Goal: Find specific page/section: Find specific page/section

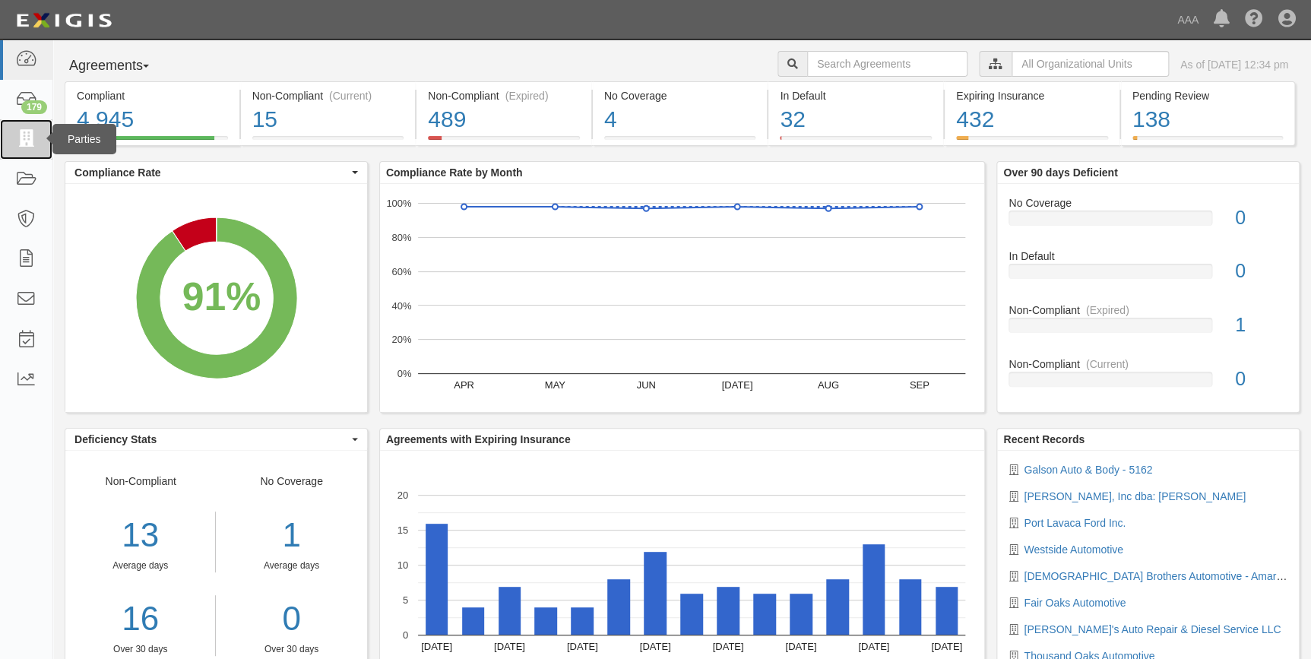
click at [27, 149] on link at bounding box center [26, 139] width 52 height 40
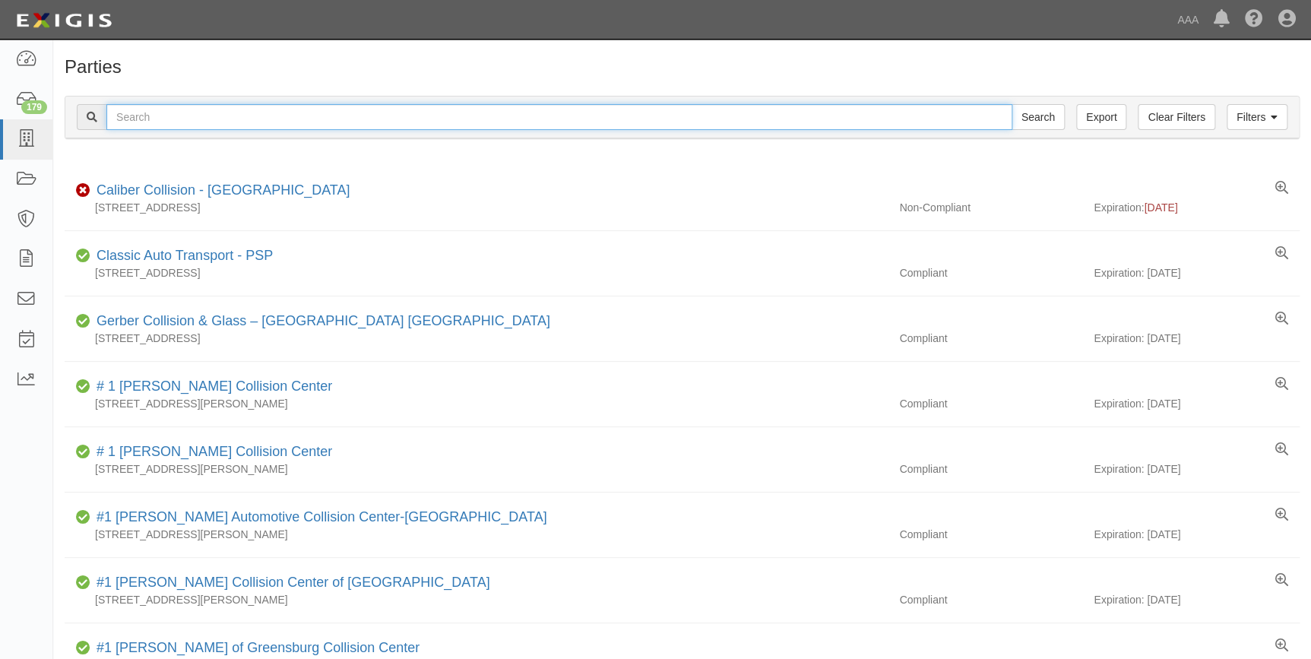
click at [553, 122] on input "text" at bounding box center [559, 117] width 906 height 26
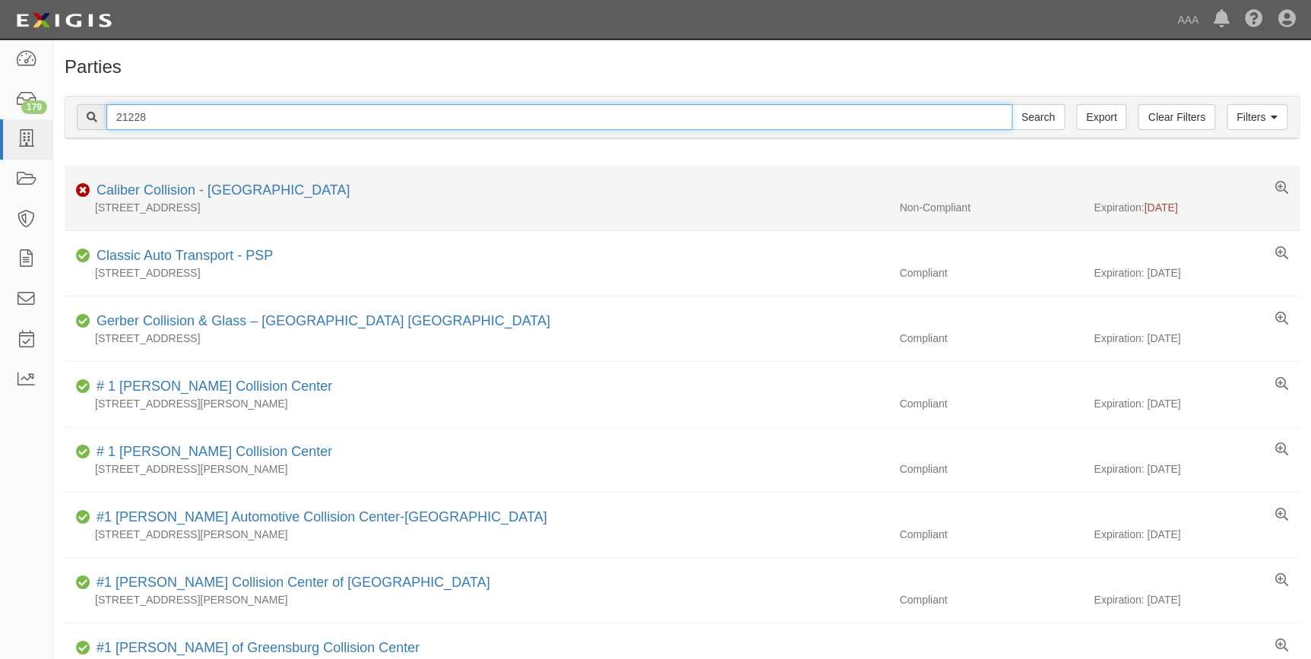
type input "21228"
click at [1011, 104] on input "Search" at bounding box center [1037, 117] width 53 height 26
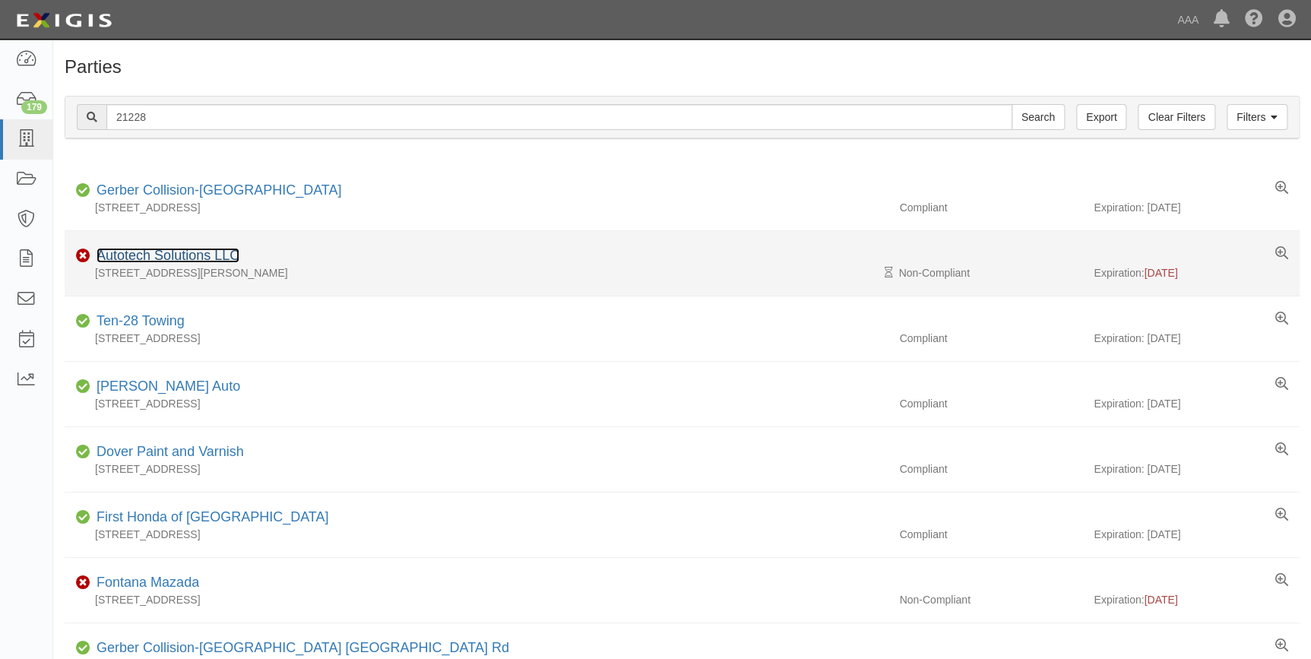
click at [179, 252] on link "Autotech Solutions LLC" at bounding box center [167, 255] width 143 height 15
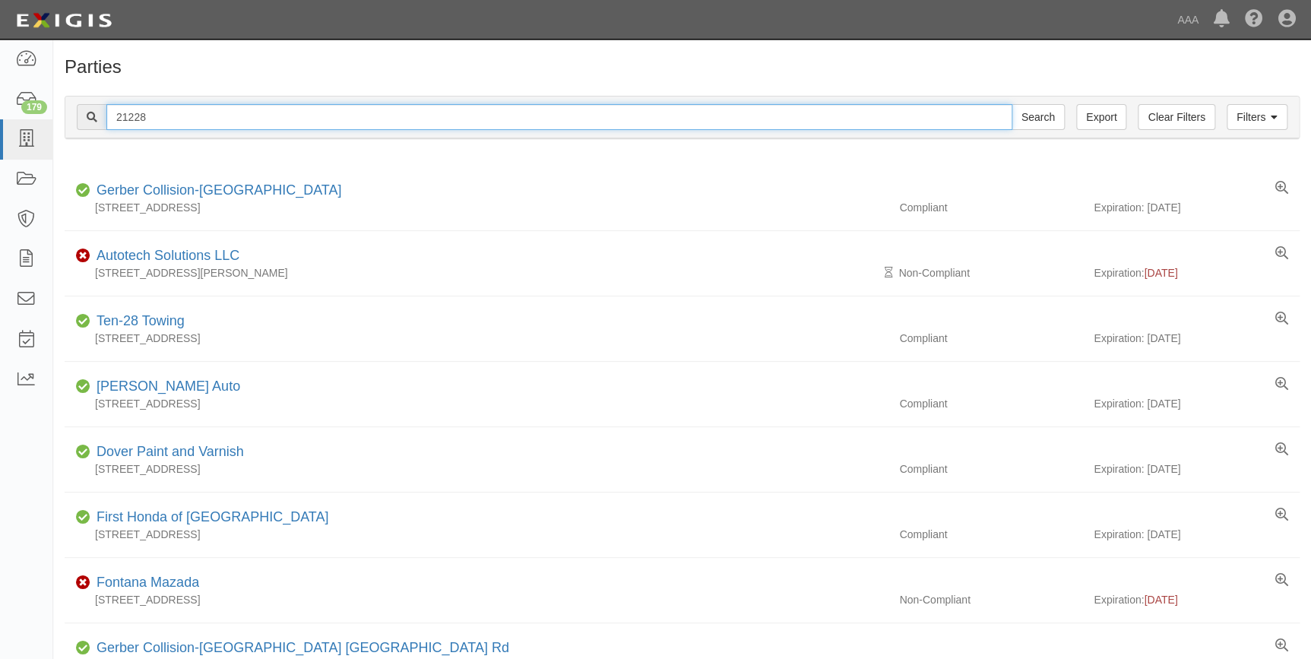
drag, startPoint x: 164, startPoint y: 122, endPoint x: 85, endPoint y: 118, distance: 79.1
click at [85, 118] on div "21228 Search" at bounding box center [571, 117] width 988 height 26
type input "5265"
click at [1011, 104] on input "Search" at bounding box center [1037, 117] width 53 height 26
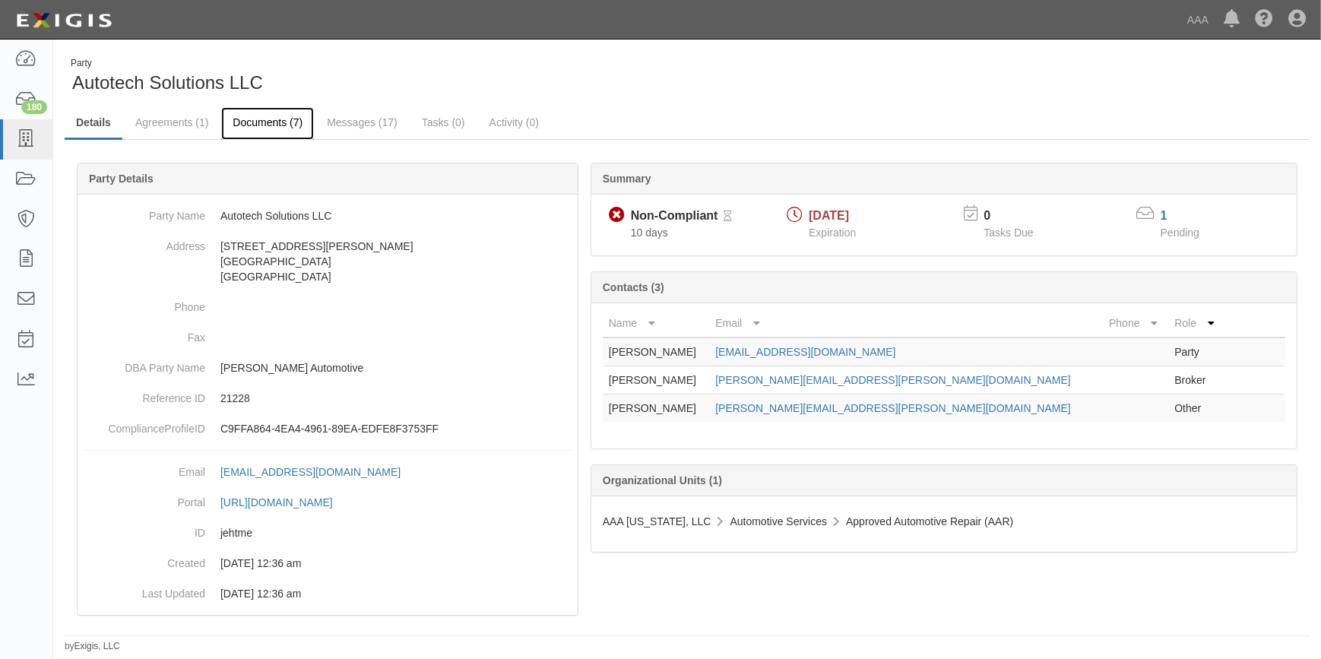
click at [266, 119] on link "Documents (7)" at bounding box center [267, 123] width 93 height 33
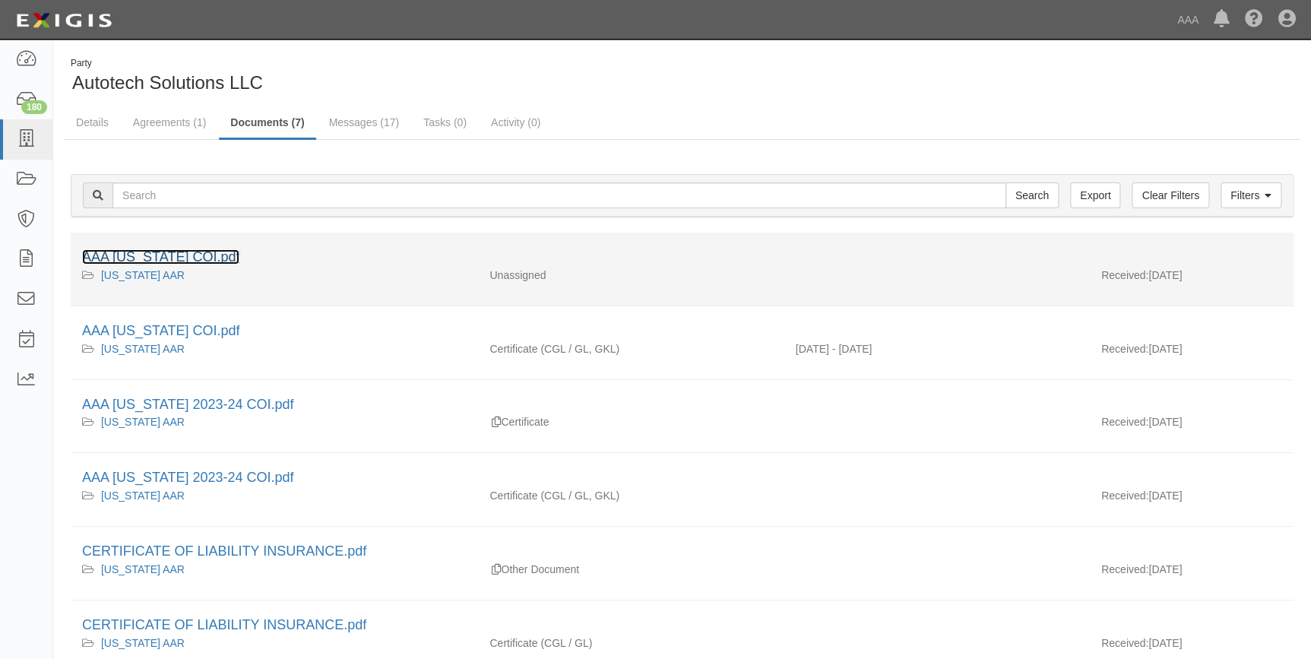
click at [184, 257] on link "AAA [US_STATE] COI.pdf" at bounding box center [160, 256] width 157 height 15
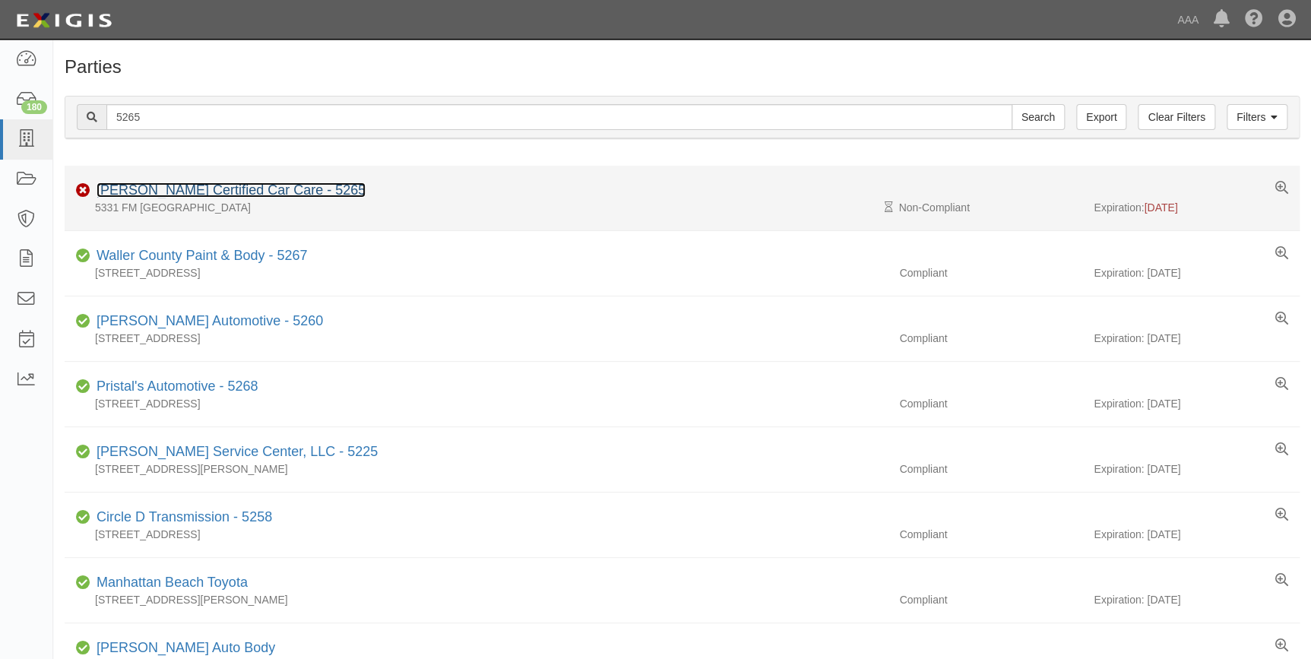
click at [280, 186] on link "[PERSON_NAME] Certified Car Care - 5265" at bounding box center [230, 189] width 269 height 15
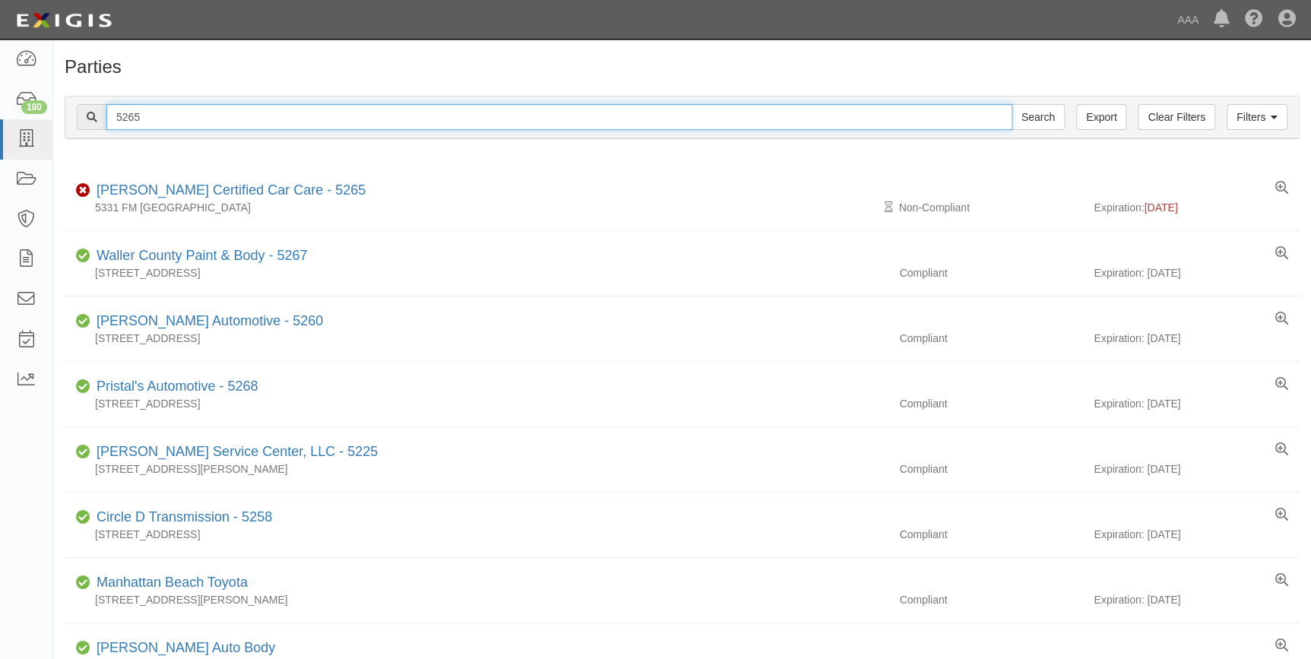
drag, startPoint x: 162, startPoint y: 119, endPoint x: 68, endPoint y: 147, distance: 98.3
click at [68, 147] on div "Filters Clear Filters Export 5265 Search Filters Compliance Status Compliant No…" at bounding box center [681, 119] width 1257 height 70
type input "3092"
click at [1011, 104] on input "Search" at bounding box center [1037, 117] width 53 height 26
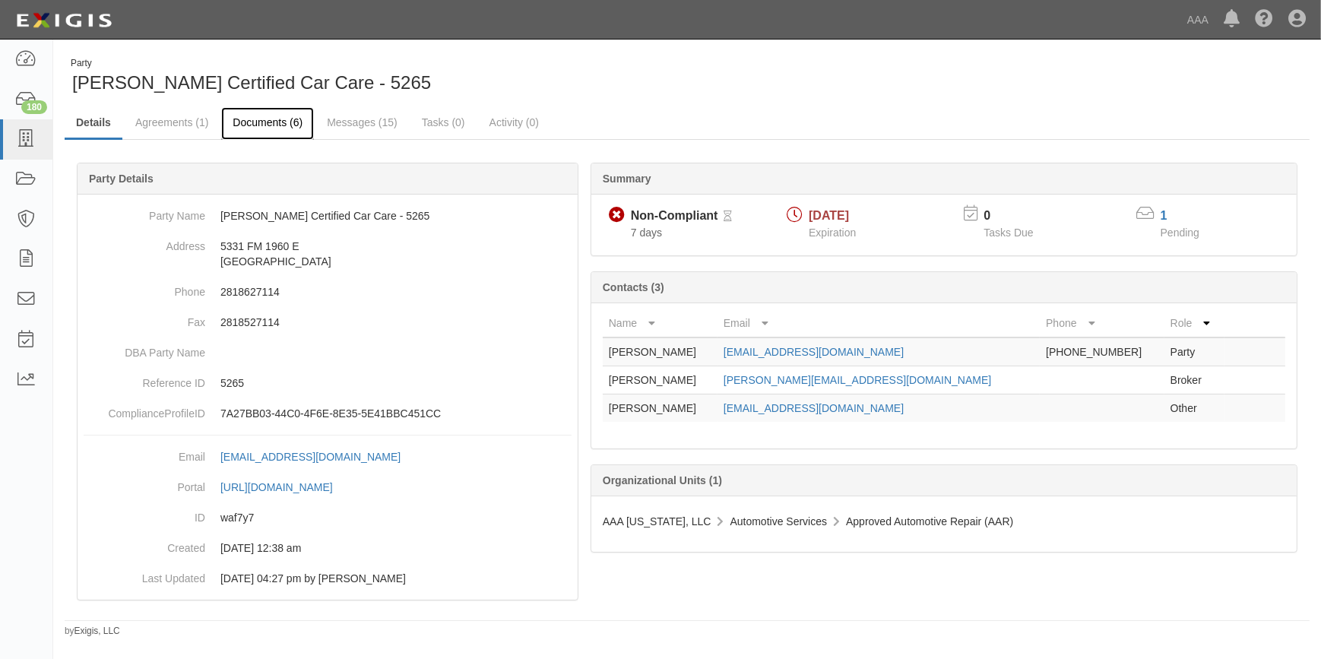
click at [277, 126] on link "Documents (6)" at bounding box center [267, 123] width 93 height 33
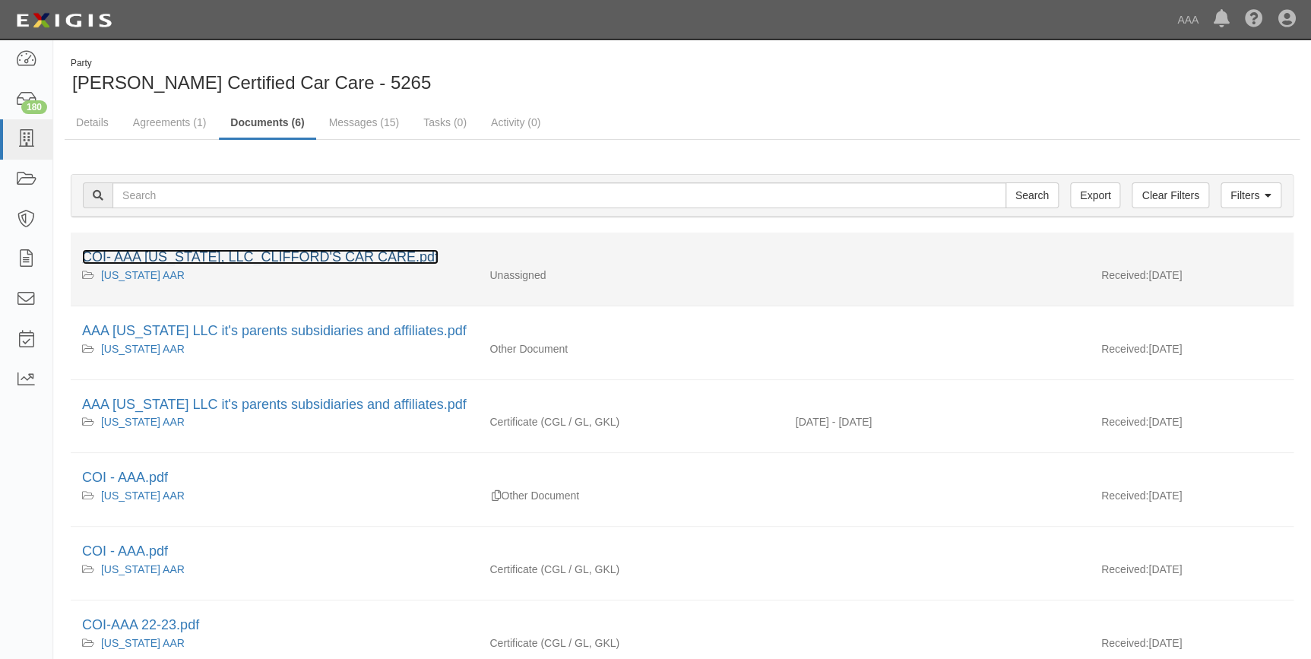
click at [264, 253] on link "COI- AAA [US_STATE], LLC_CLIFFORD'S CAR CARE.pdf" at bounding box center [260, 256] width 356 height 15
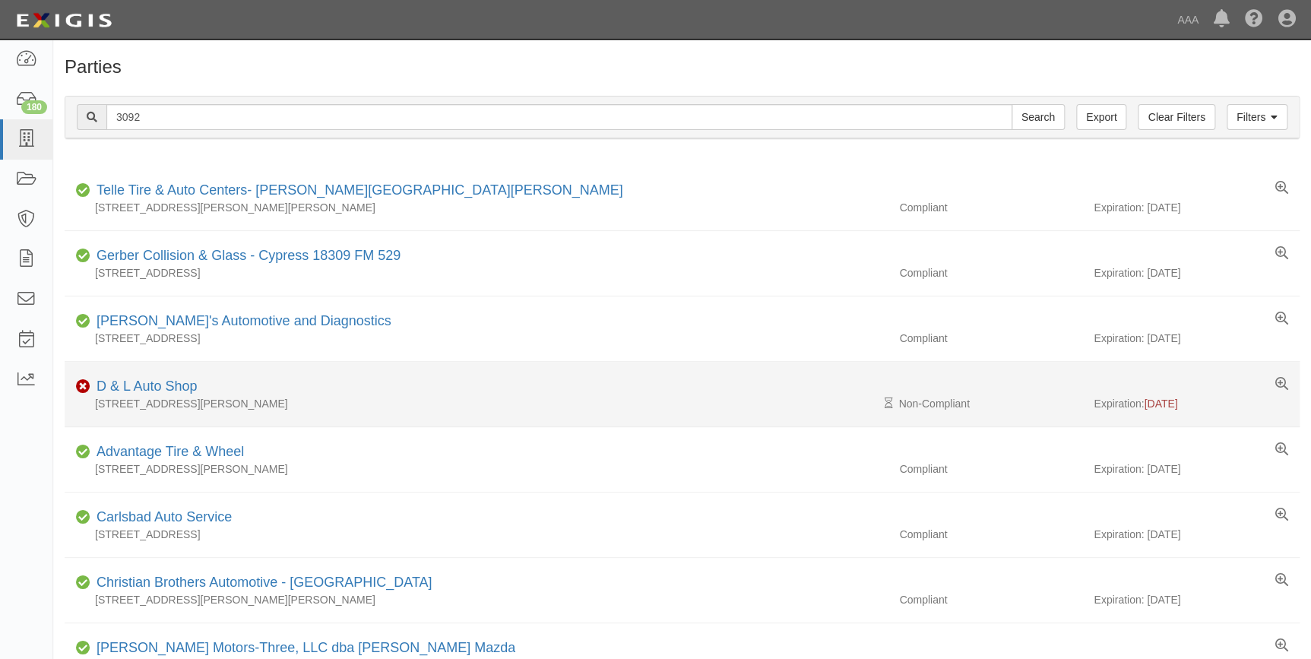
click at [158, 396] on div "1411 S. Alexander Ave Suite A, Duncanville, TX 75137, United States" at bounding box center [476, 403] width 823 height 15
click at [159, 387] on link "D & L Auto Shop" at bounding box center [146, 385] width 100 height 15
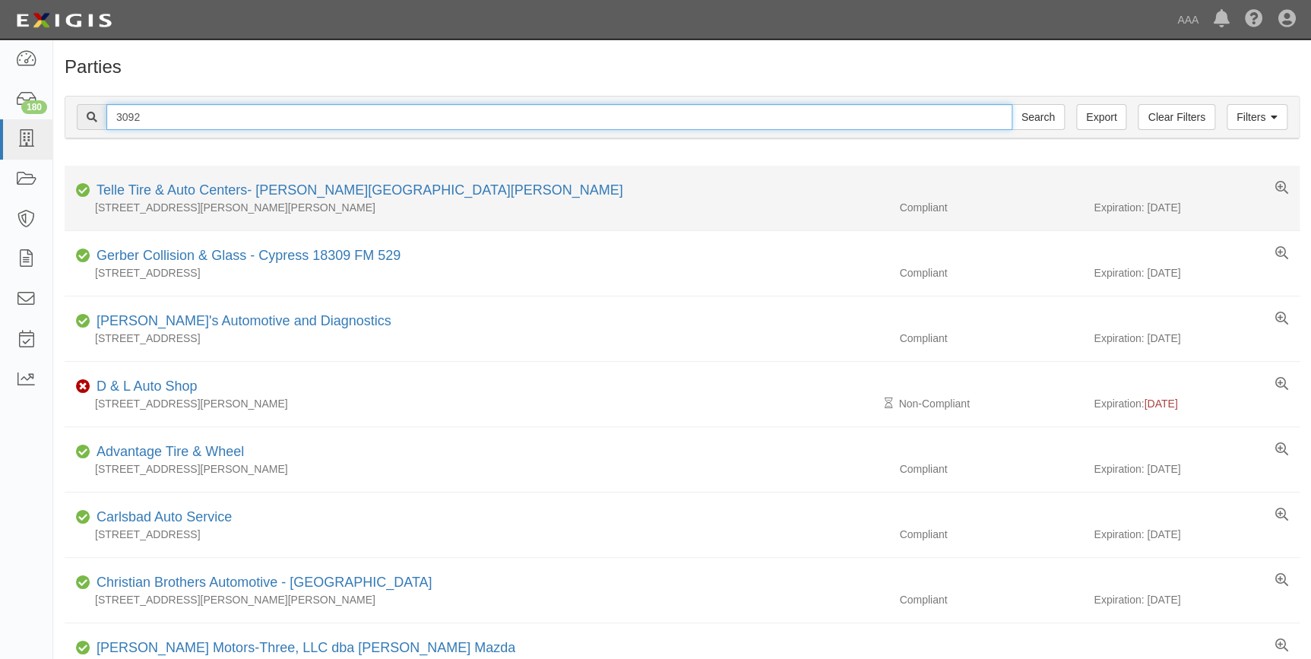
drag, startPoint x: 159, startPoint y: 113, endPoint x: 92, endPoint y: 176, distance: 91.4
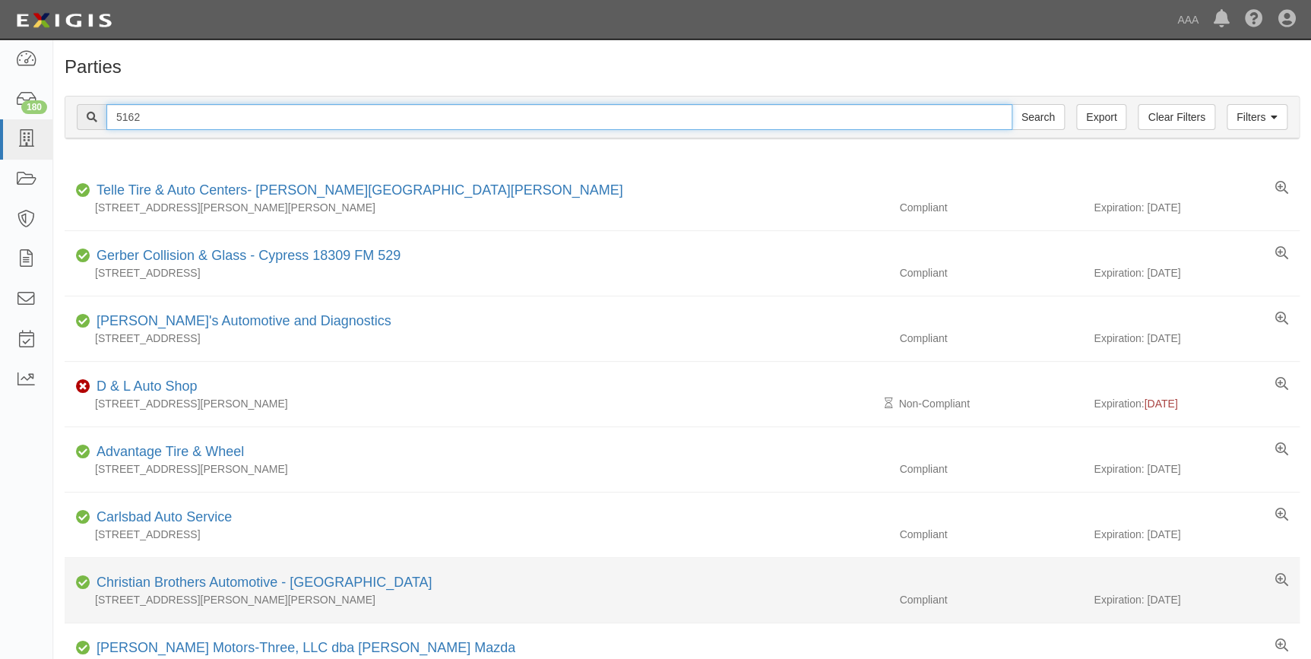
type input "5162"
click at [1011, 104] on input "Search" at bounding box center [1037, 117] width 53 height 26
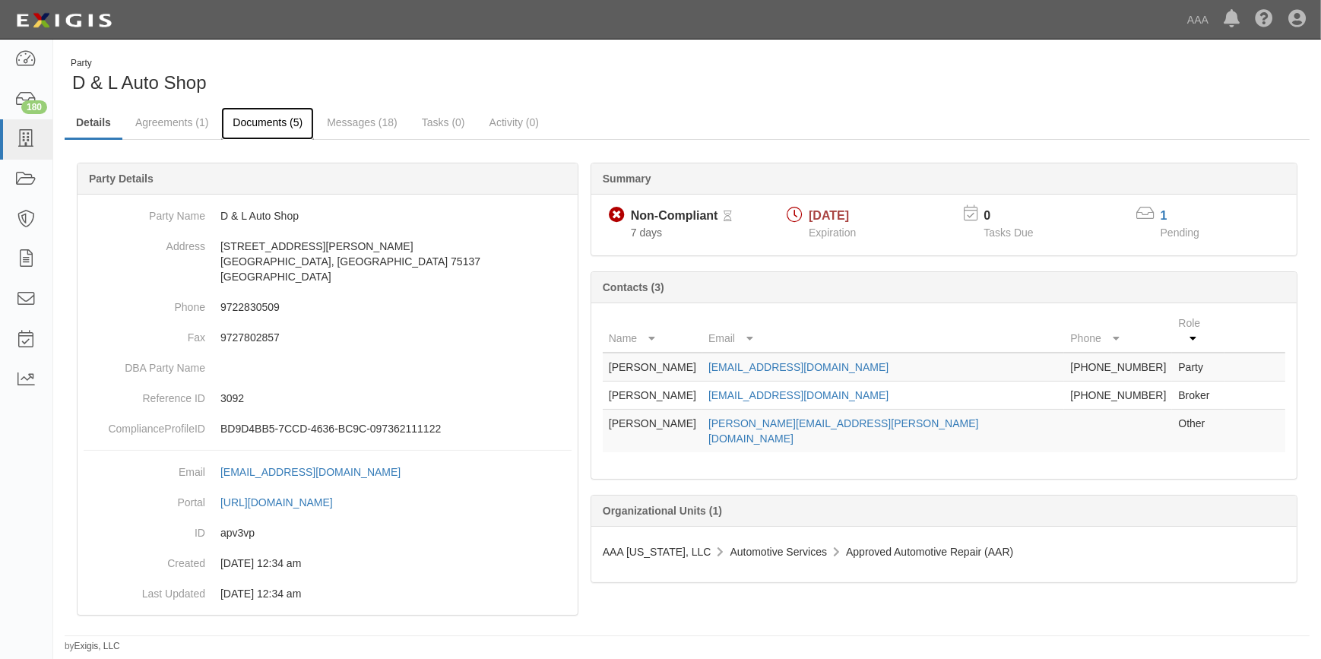
click at [256, 125] on link "Documents (5)" at bounding box center [267, 123] width 93 height 33
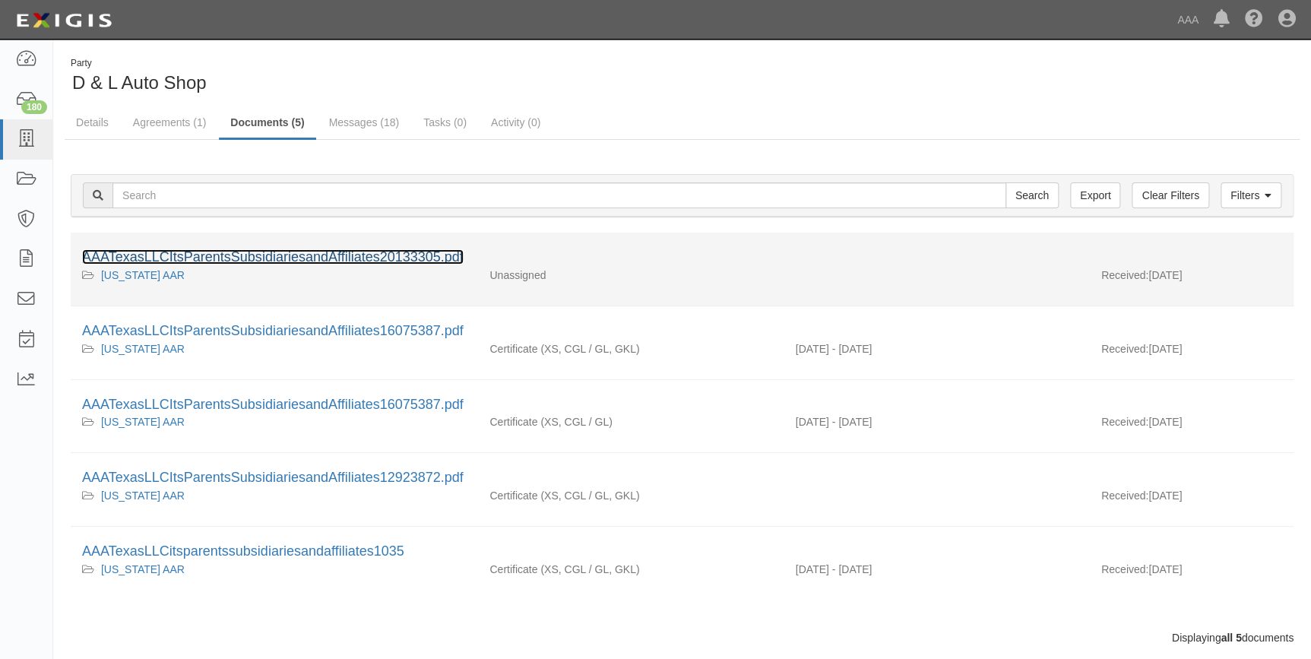
click at [205, 258] on link "AAATexasLLCItsParentsSubsidiariesandAffiliates20133305.pdf" at bounding box center [272, 256] width 381 height 15
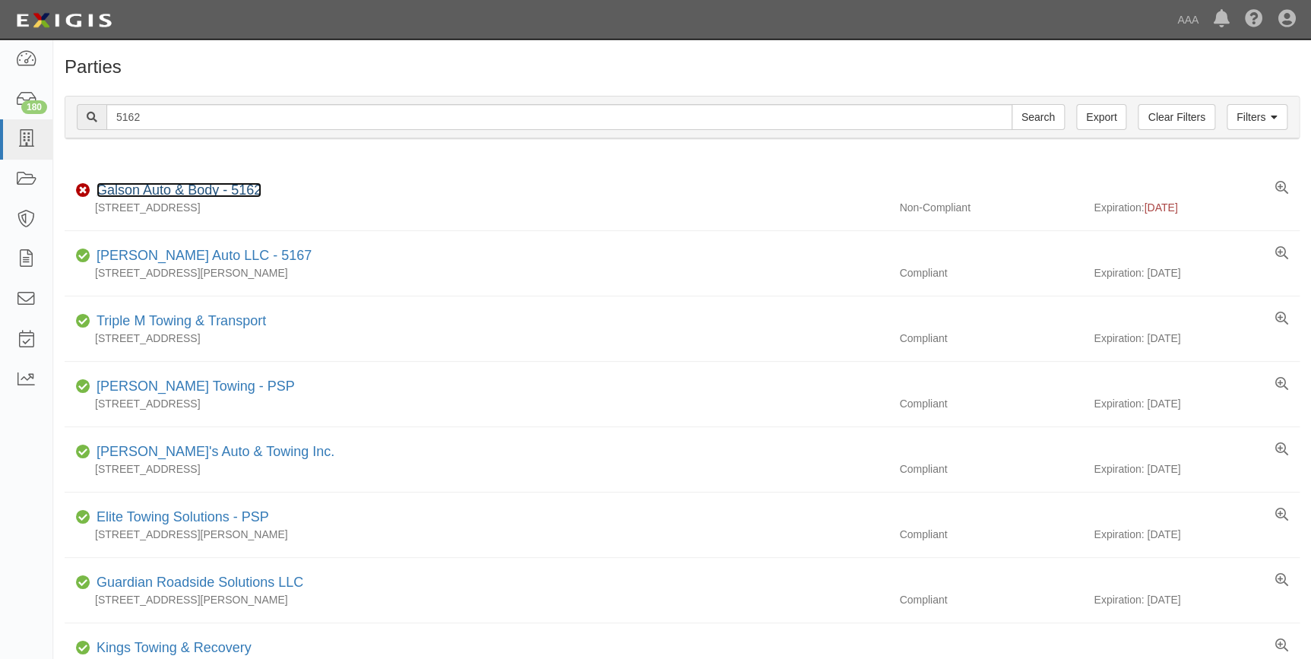
click at [187, 195] on link "Galson Auto & Body - 5162" at bounding box center [178, 189] width 165 height 15
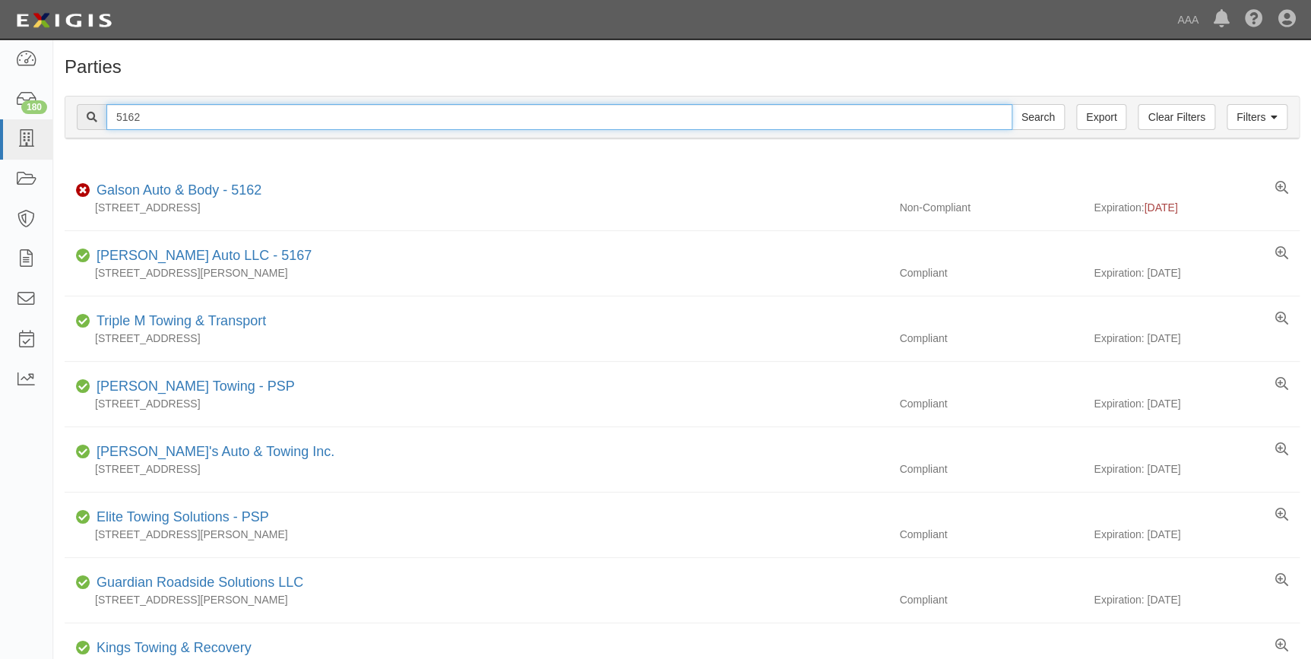
drag, startPoint x: 144, startPoint y: 119, endPoint x: 111, endPoint y: 123, distance: 33.7
click at [113, 122] on input "5162" at bounding box center [559, 117] width 906 height 26
type input "5090"
click at [1011, 104] on input "Search" at bounding box center [1037, 117] width 53 height 26
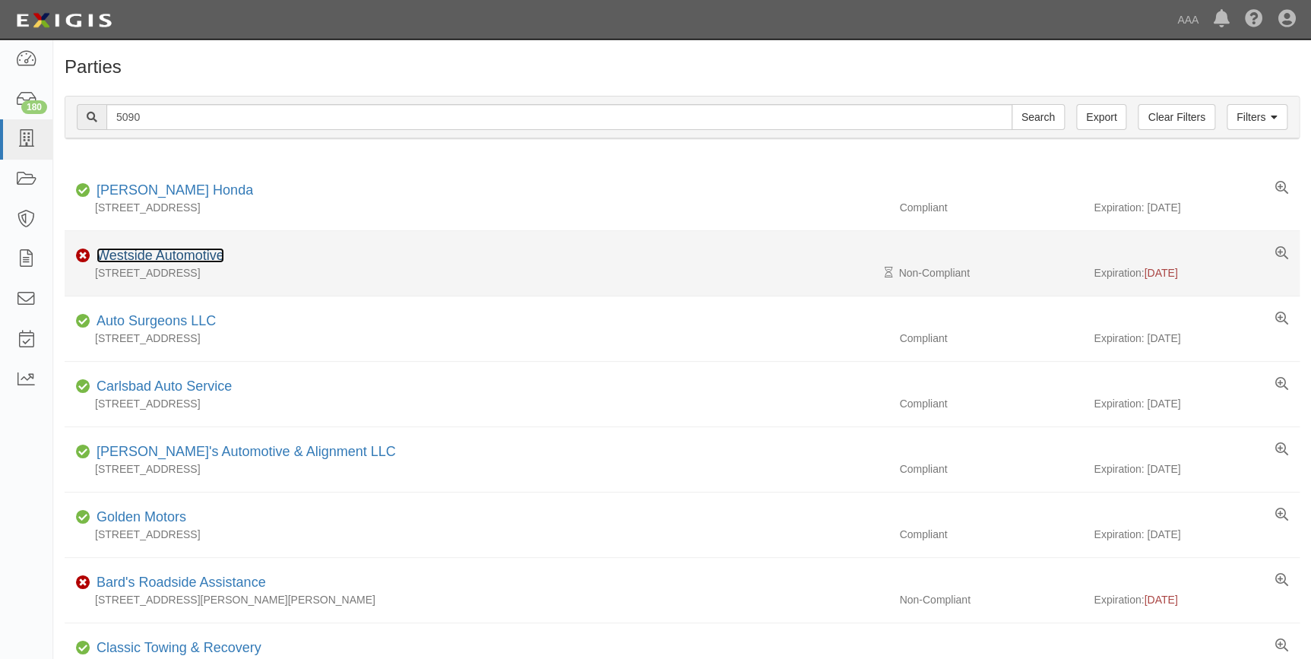
click at [190, 256] on link "Westside Automotive" at bounding box center [160, 255] width 128 height 15
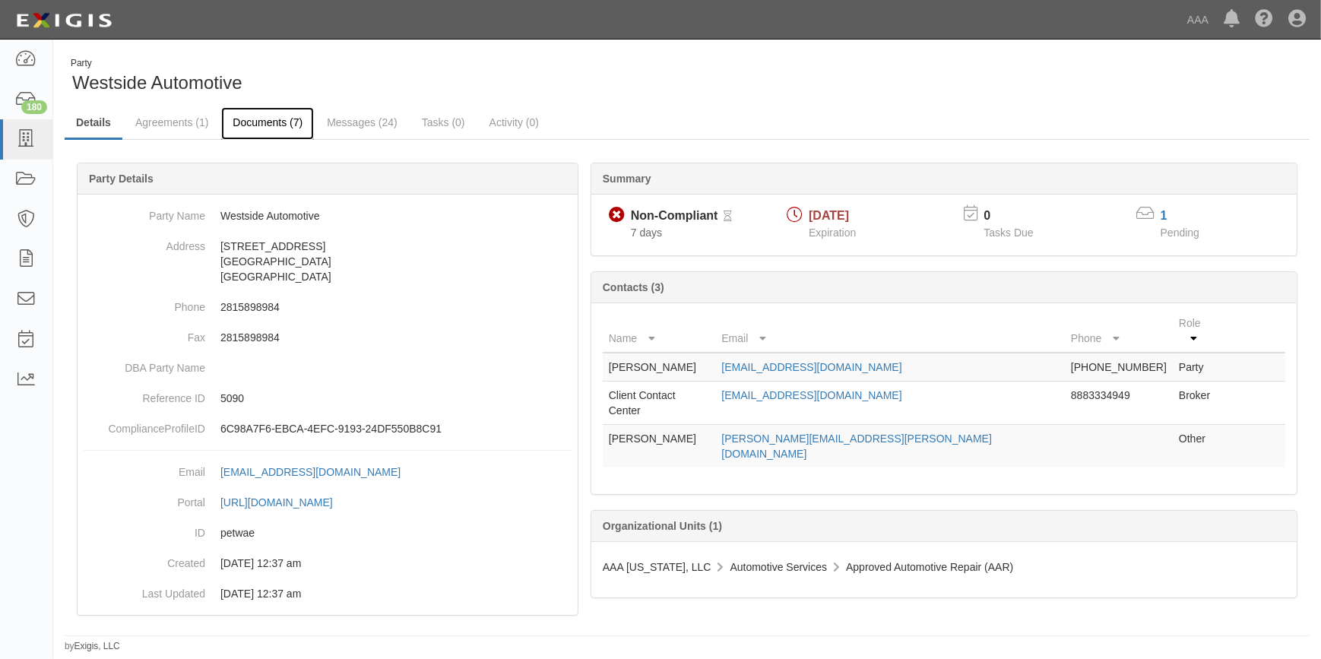
click at [270, 121] on link "Documents (7)" at bounding box center [267, 123] width 93 height 33
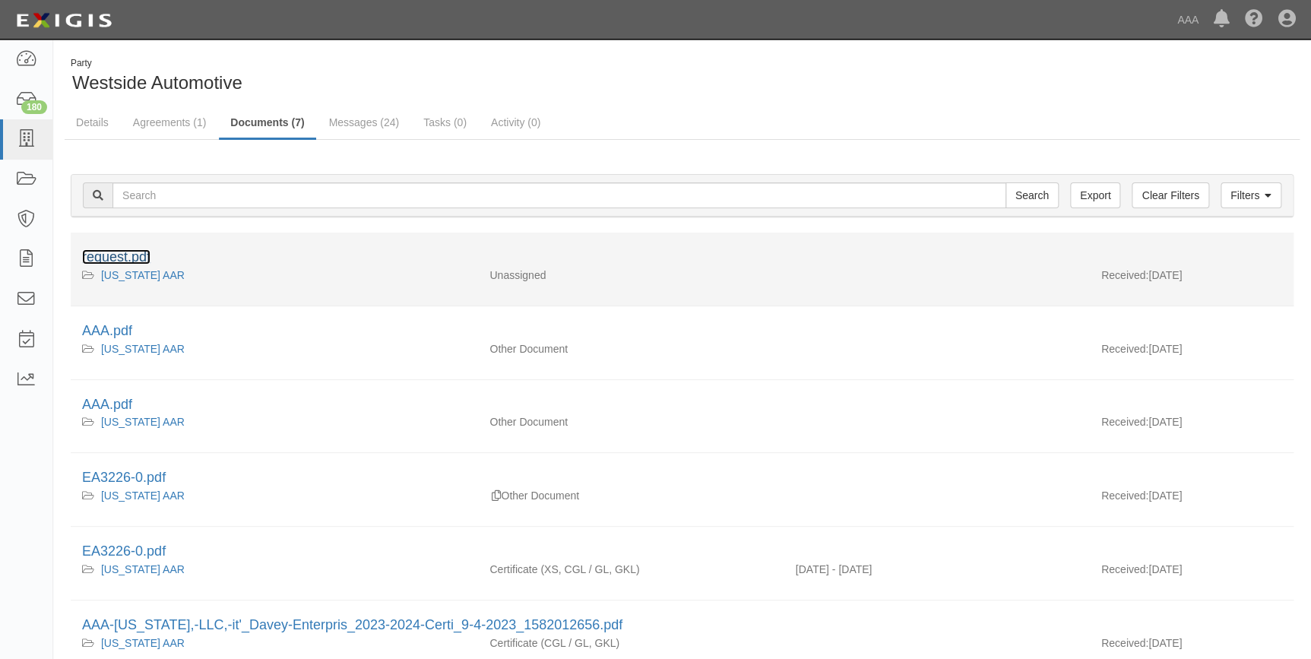
click at [138, 258] on link "request.pdf" at bounding box center [116, 256] width 68 height 15
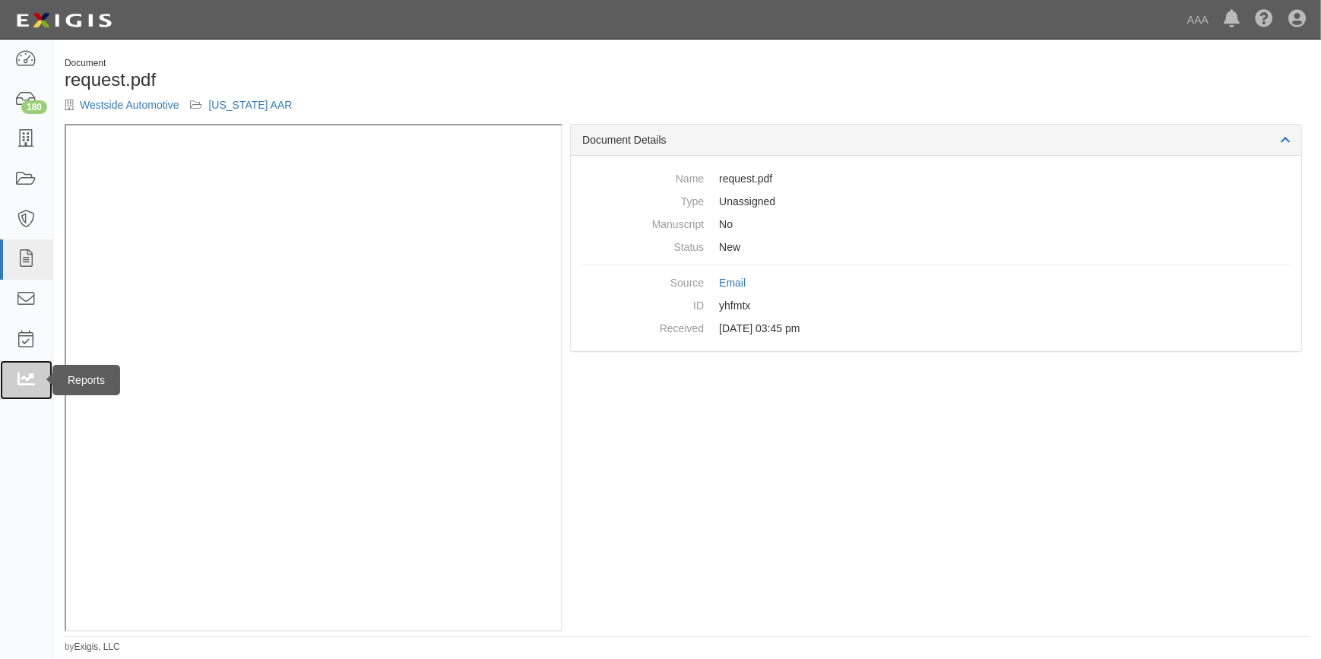
click at [32, 372] on icon at bounding box center [25, 380] width 21 height 17
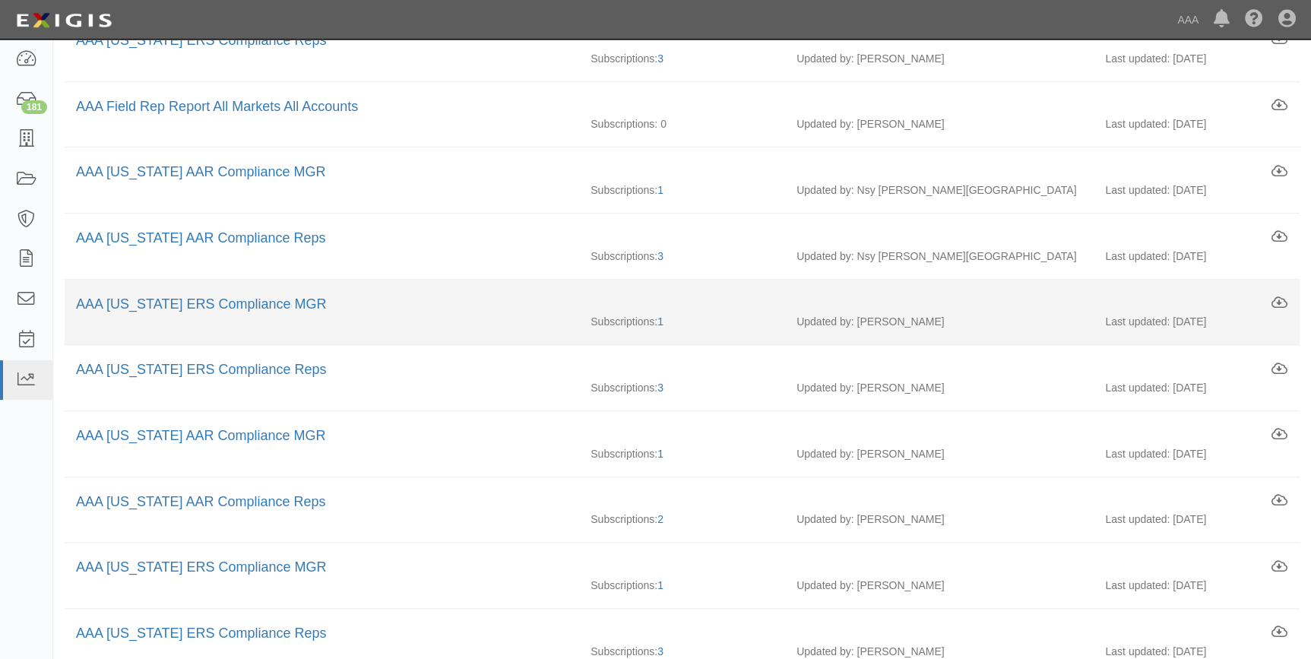
scroll to position [276, 0]
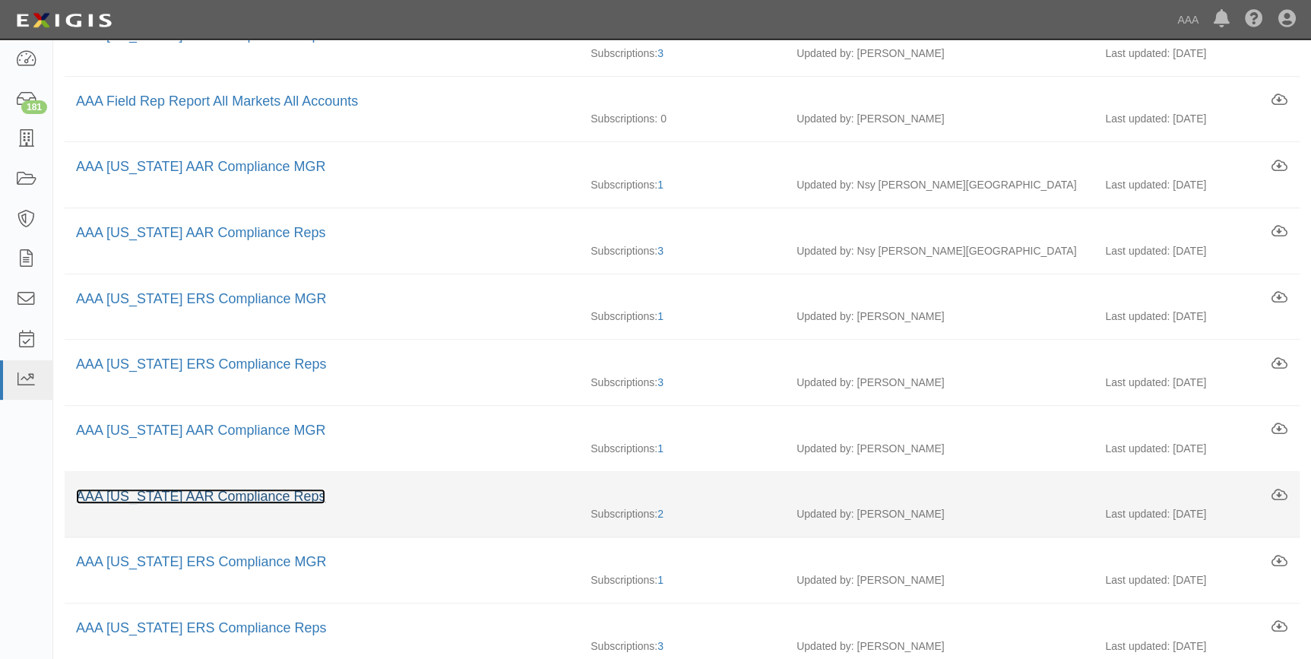
click at [235, 494] on link "AAA [US_STATE] AAR Compliance Reps" at bounding box center [200, 496] width 249 height 15
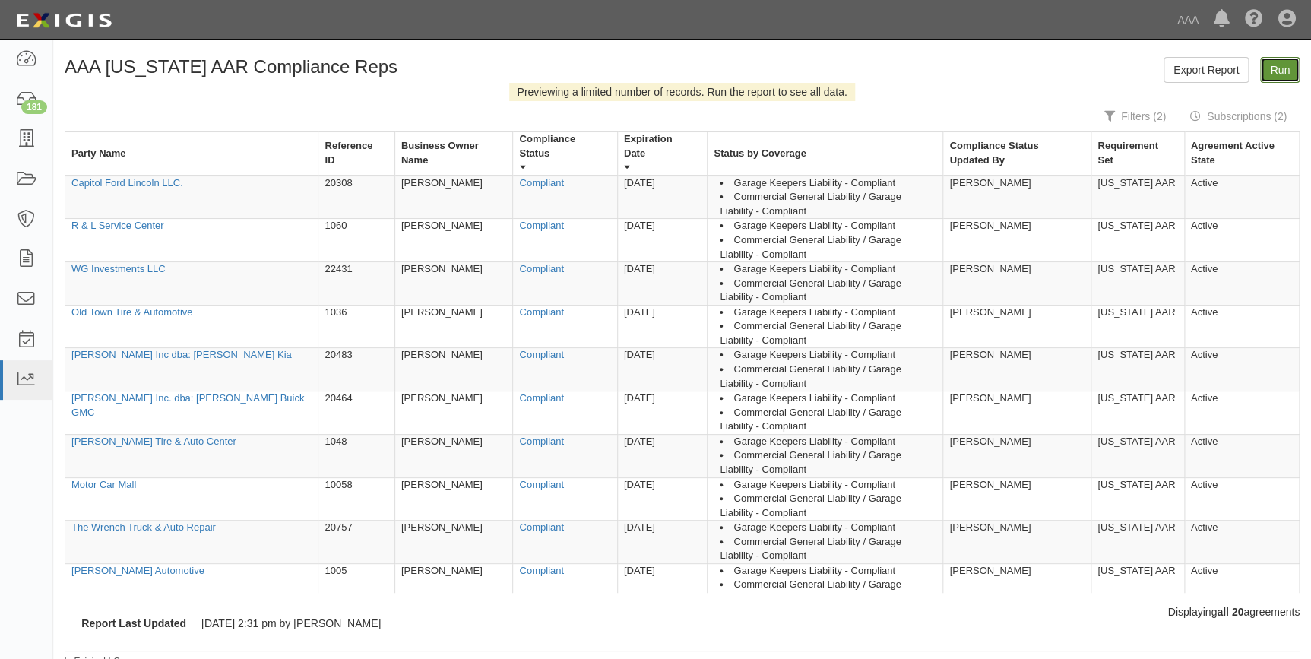
click at [1289, 67] on link "Run" at bounding box center [1280, 70] width 40 height 26
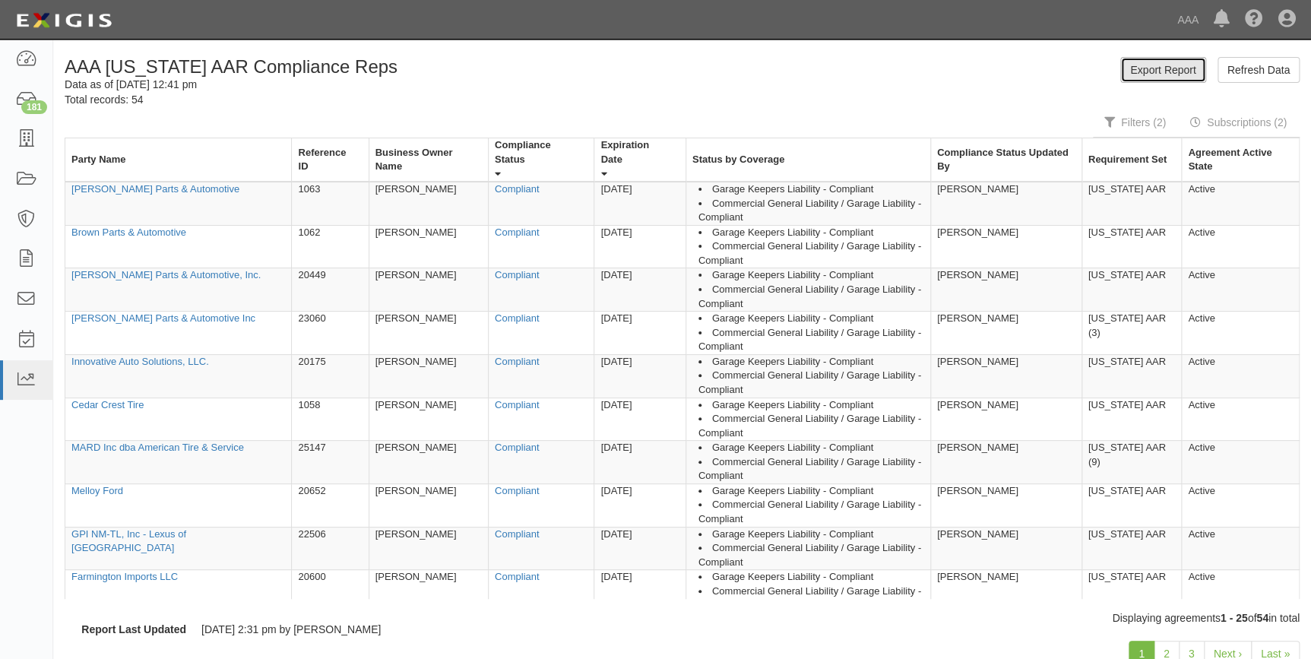
click at [1147, 71] on link "Export Report" at bounding box center [1162, 70] width 85 height 26
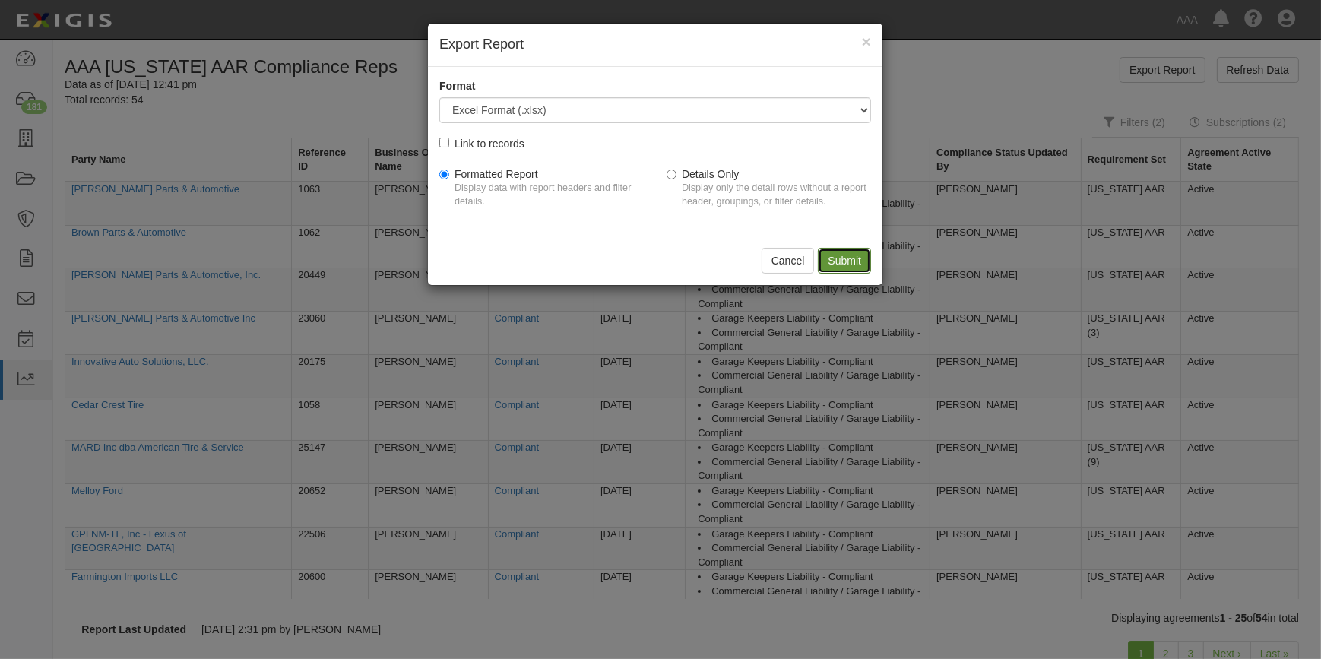
click at [849, 258] on input "Submit" at bounding box center [844, 261] width 53 height 26
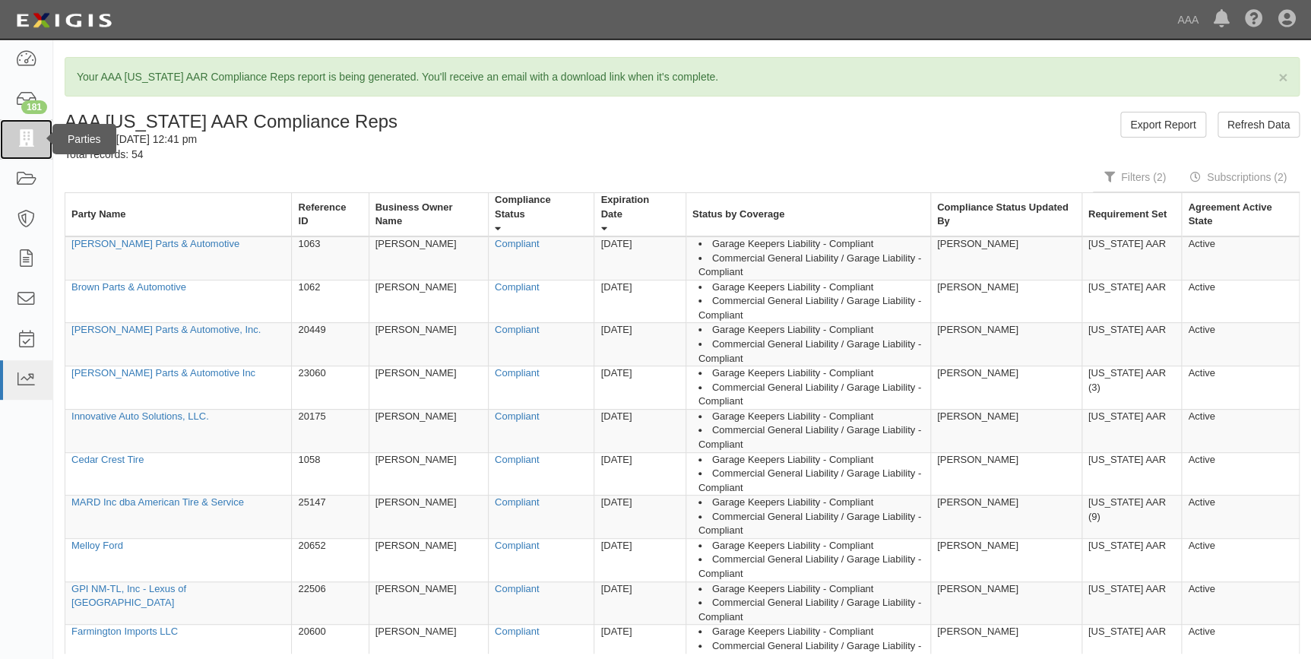
click at [27, 140] on icon at bounding box center [25, 139] width 21 height 17
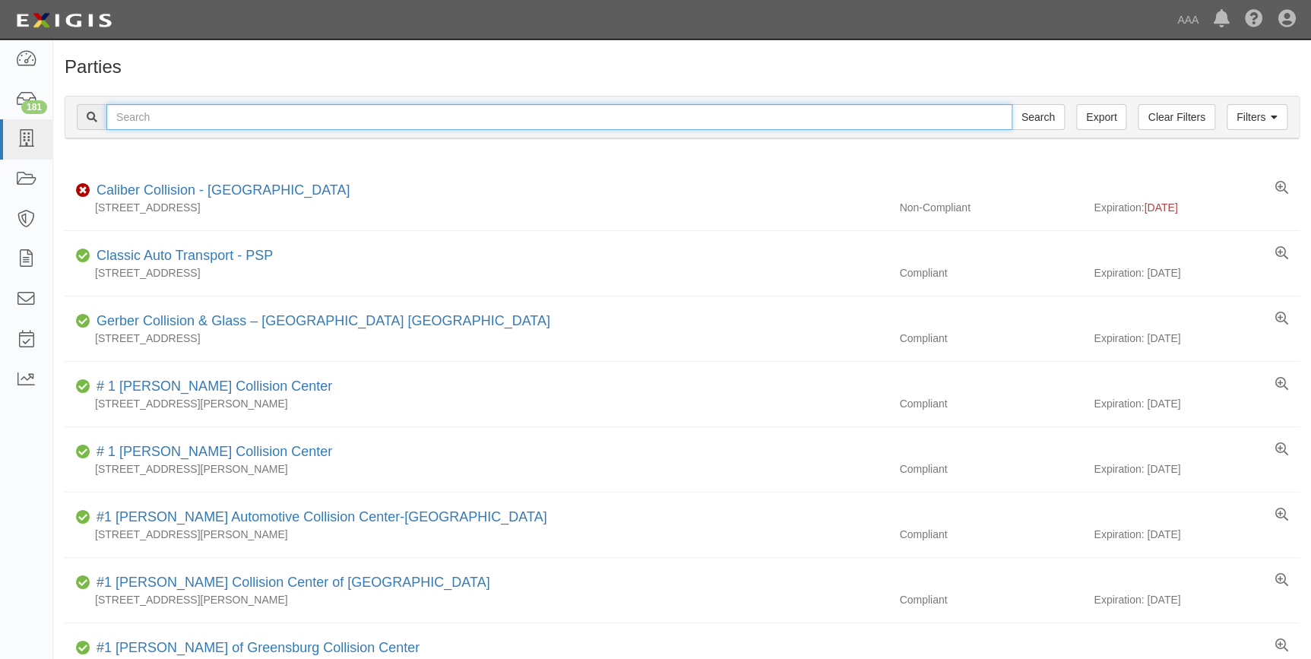
click at [236, 114] on input "text" at bounding box center [559, 117] width 906 height 26
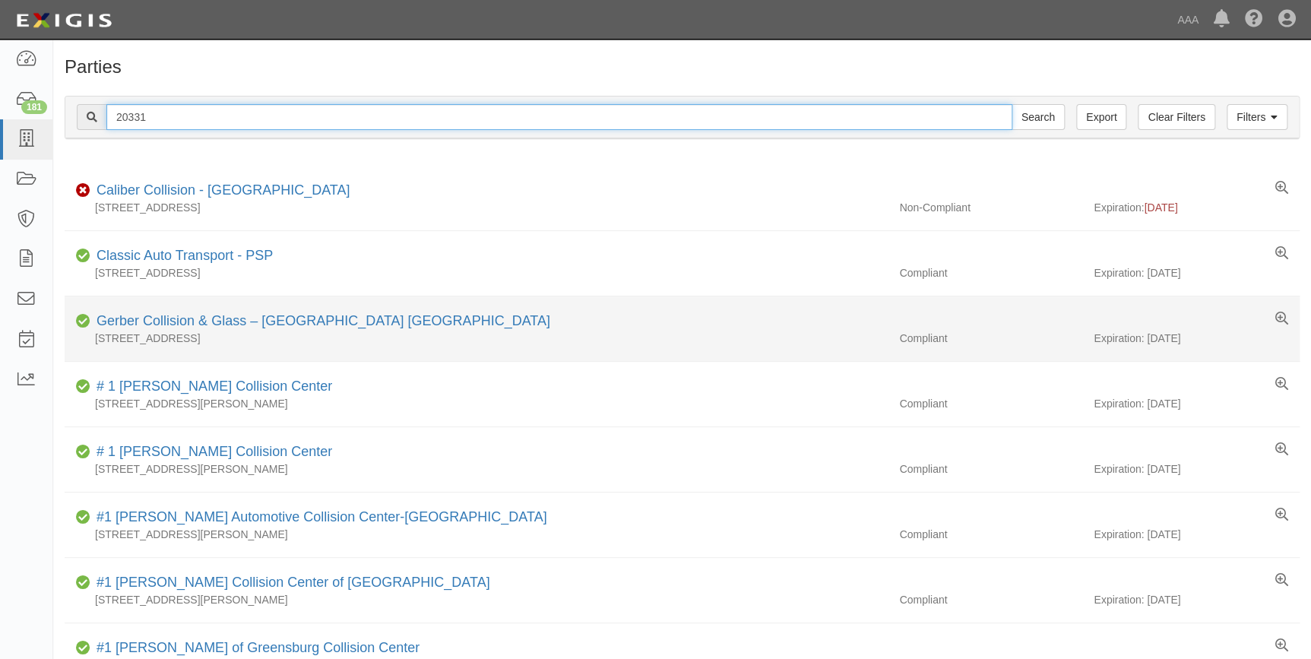
type input "20331"
click at [1011, 104] on input "Search" at bounding box center [1037, 117] width 53 height 26
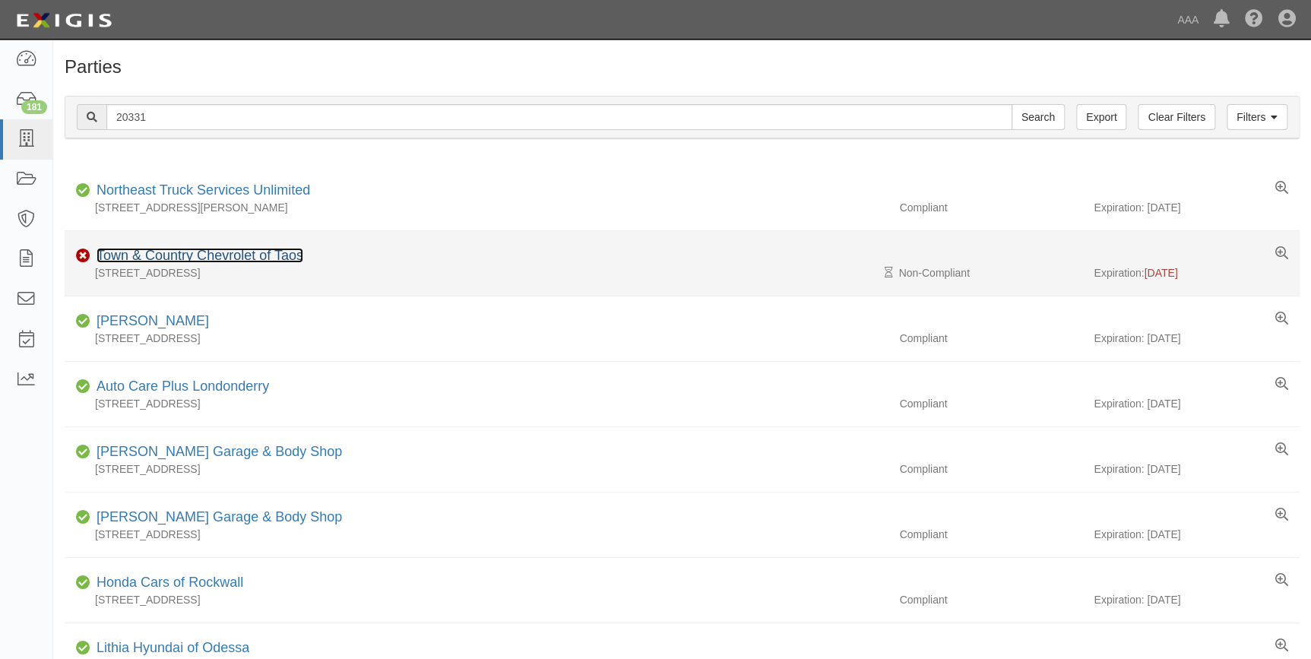
click at [171, 256] on link "Town & Country Chevrolet of Taos" at bounding box center [199, 255] width 207 height 15
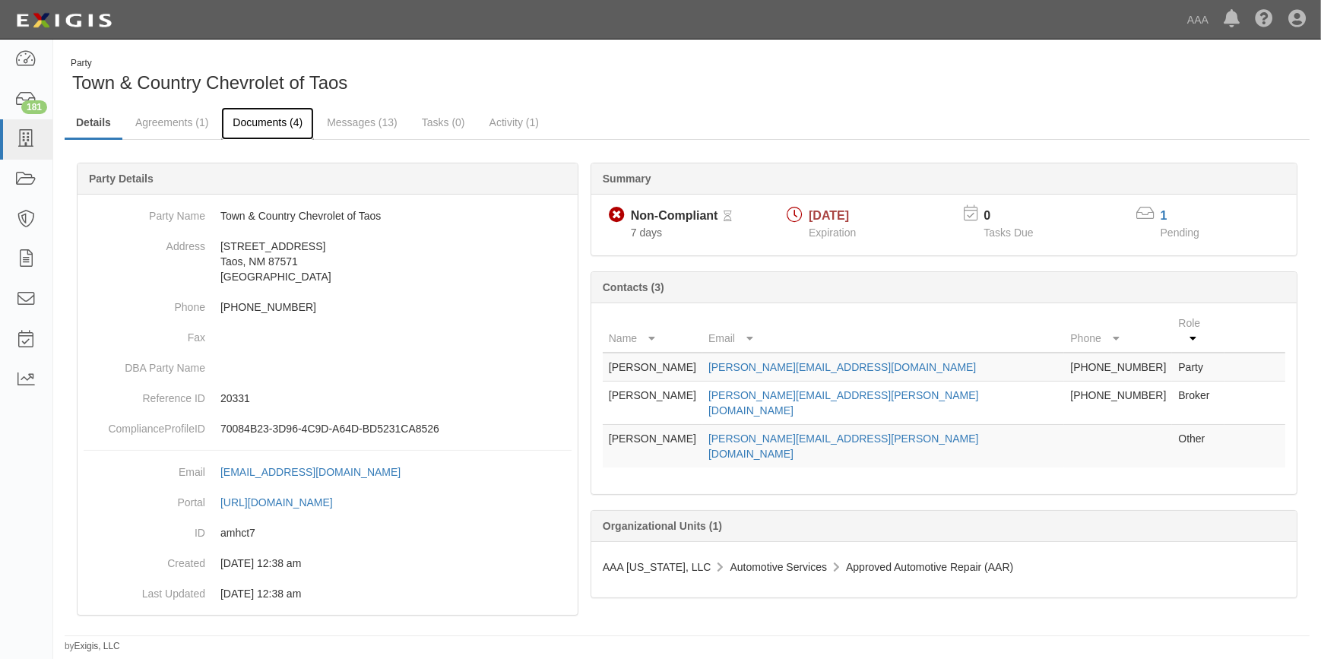
click at [274, 128] on link "Documents (4)" at bounding box center [267, 123] width 93 height 33
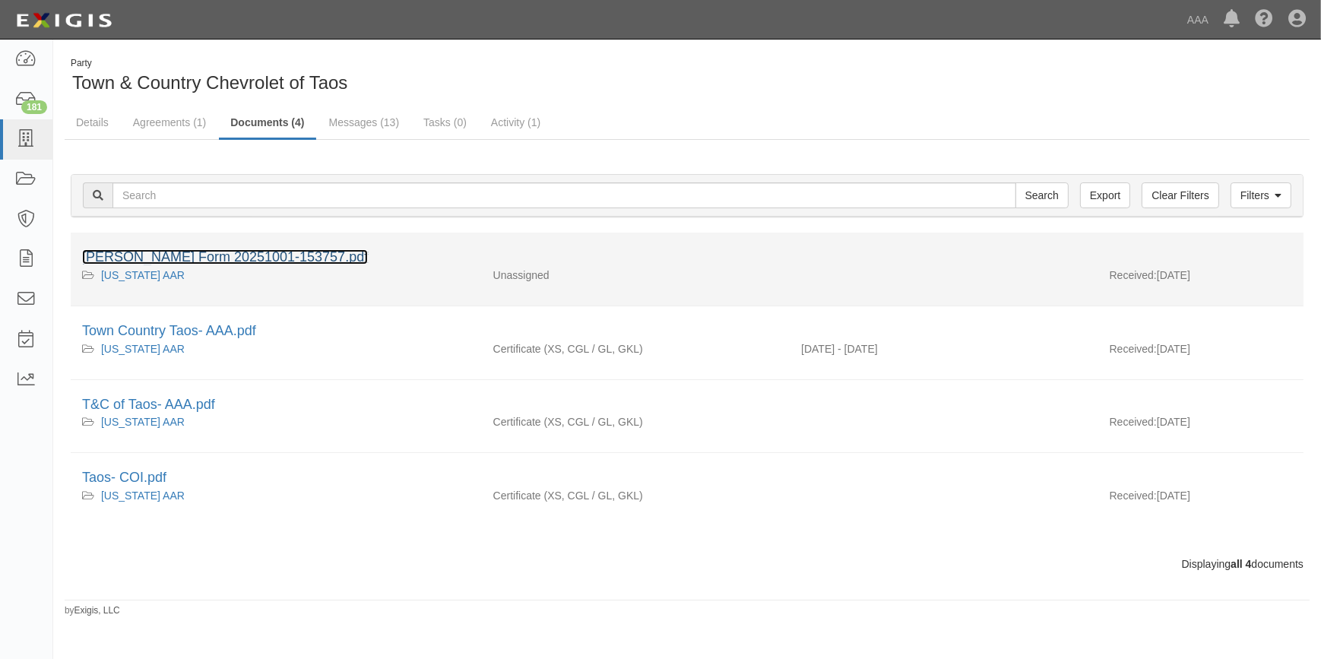
click at [269, 258] on link "[PERSON_NAME] Form 20251001-153757.pdf" at bounding box center [225, 256] width 286 height 15
